Goal: Transaction & Acquisition: Subscribe to service/newsletter

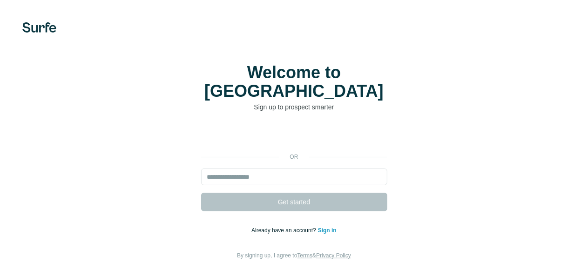
click at [201, 169] on input "email" at bounding box center [294, 177] width 186 height 17
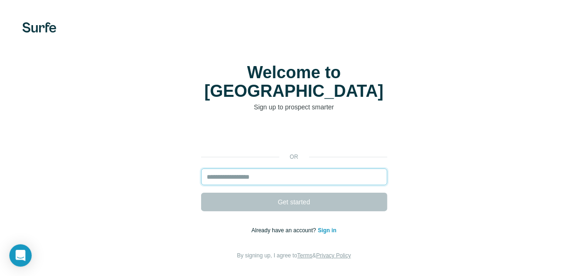
drag, startPoint x: 0, startPoint y: 0, endPoint x: 94, endPoint y: 163, distance: 188.6
click at [201, 169] on input "email" at bounding box center [294, 177] width 186 height 17
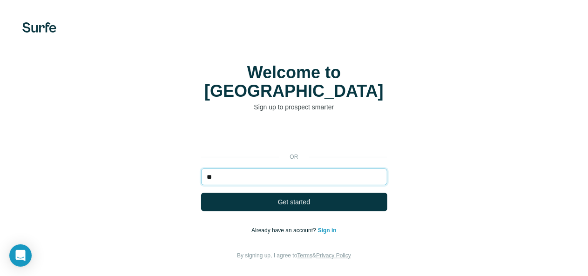
type input "*"
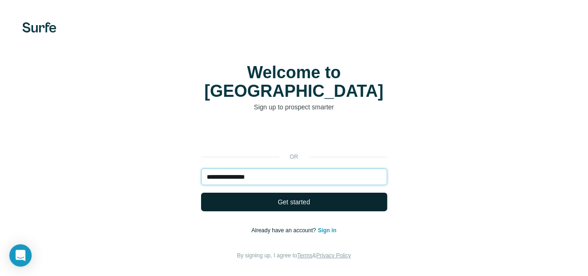
type input "**********"
click at [278, 197] on span "Get started" at bounding box center [294, 201] width 32 height 9
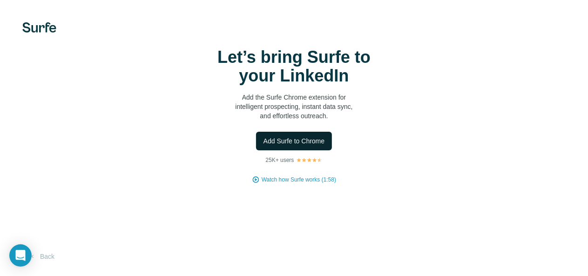
click at [264, 146] on span "Add Surfe to Chrome" at bounding box center [294, 140] width 61 height 9
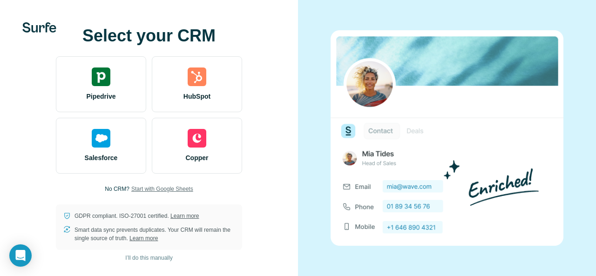
click at [185, 189] on span "Start with Google Sheets" at bounding box center [162, 189] width 62 height 8
